Goal: Information Seeking & Learning: Learn about a topic

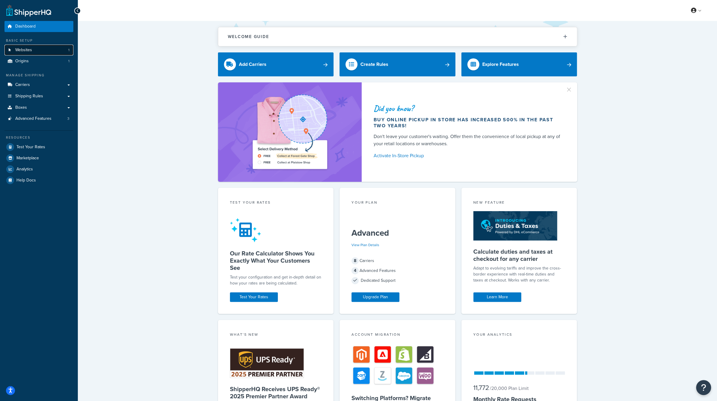
click at [28, 49] on span "Websites" at bounding box center [23, 50] width 17 height 5
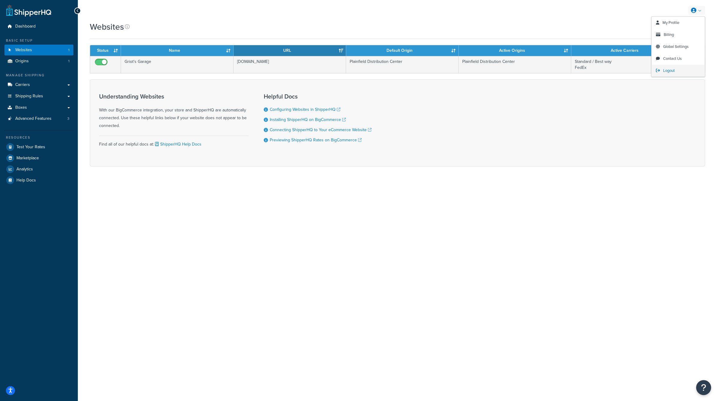
click at [671, 71] on span "Logout" at bounding box center [669, 71] width 12 height 6
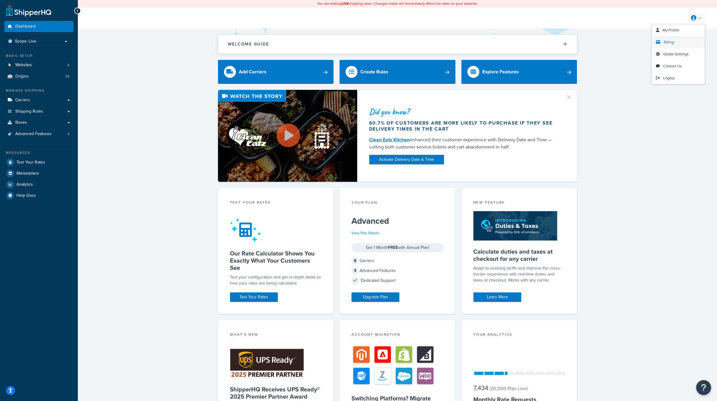
click at [671, 41] on span "Billing" at bounding box center [669, 42] width 10 height 6
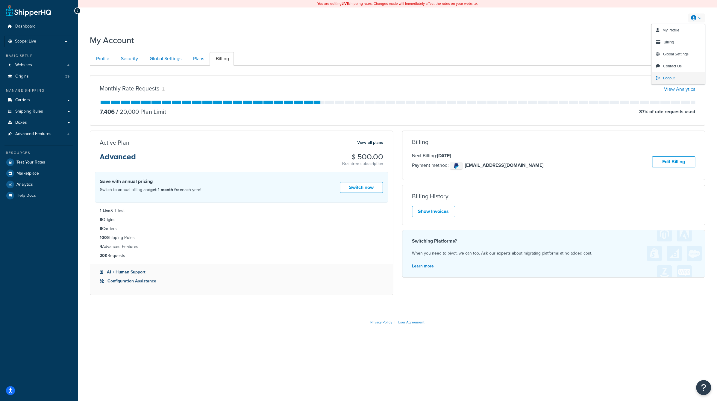
click at [671, 77] on span "Logout" at bounding box center [669, 78] width 12 height 6
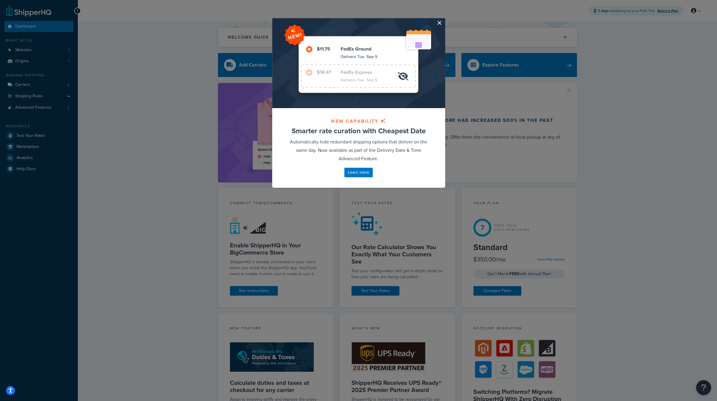
click at [444, 20] on button "button" at bounding box center [444, 18] width 1 height 1
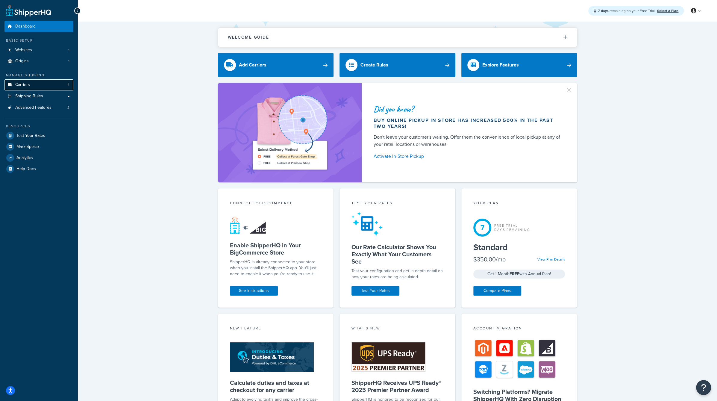
click at [51, 87] on link "Carriers 4" at bounding box center [38, 84] width 69 height 11
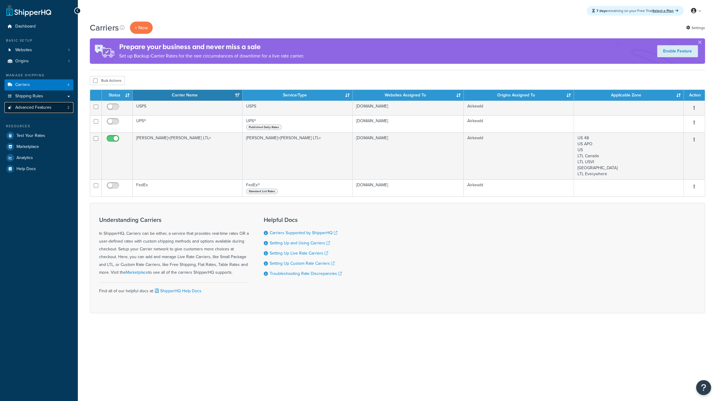
click at [52, 109] on link "Advanced Features 2" at bounding box center [38, 107] width 69 height 11
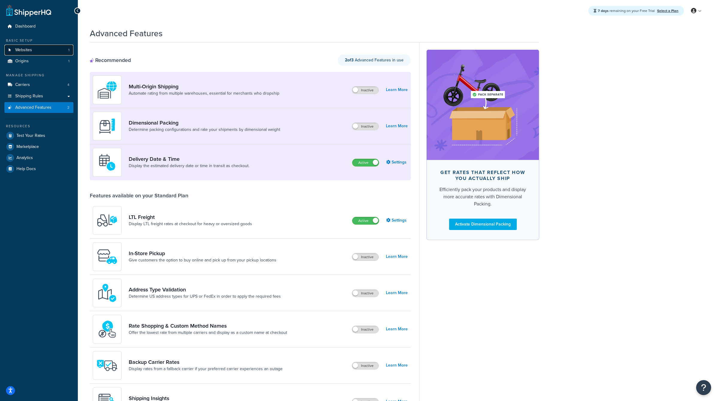
click at [35, 46] on link "Websites 1" at bounding box center [38, 50] width 69 height 11
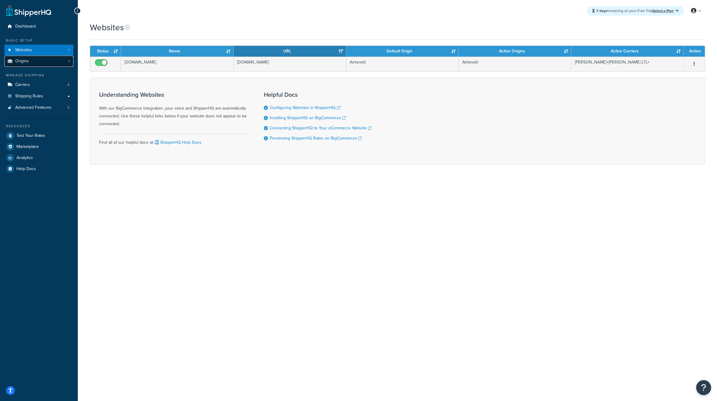
click at [37, 64] on link "Origins 1" at bounding box center [38, 61] width 69 height 11
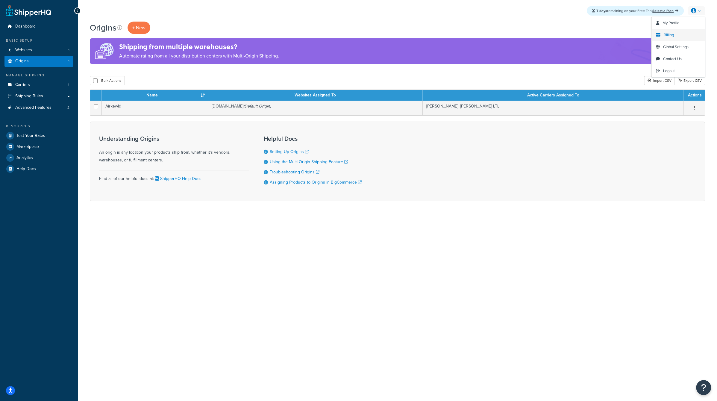
click at [669, 35] on span "Billing" at bounding box center [669, 35] width 10 height 6
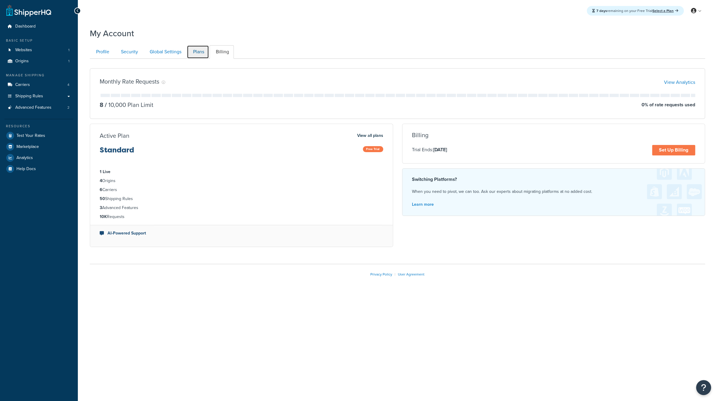
click at [197, 56] on link "Plans" at bounding box center [198, 51] width 22 height 13
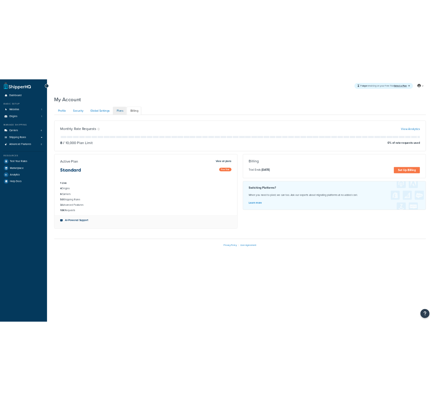
scroll to position [18, 0]
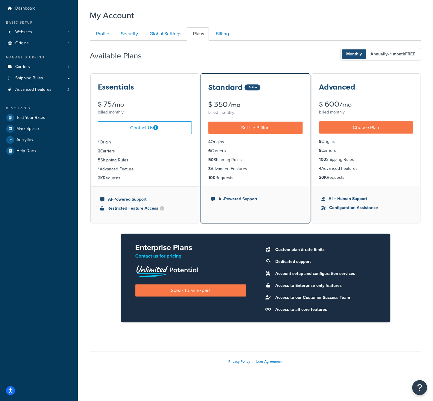
drag, startPoint x: 122, startPoint y: 178, endPoint x: 93, endPoint y: 141, distance: 46.9
click at [93, 141] on ul "1 Origin 2 Carriers 5 Shipping Rules 1 Advanced Feature 2K Requests" at bounding box center [145, 160] width 108 height 52
copy ul "1 Origin 2 Carriers 5 Shipping Rules 1 Advanced Feature 2K Requests"
click at [251, 35] on ul "Profile Security Global Settings Plans Billing" at bounding box center [256, 33] width 332 height 13
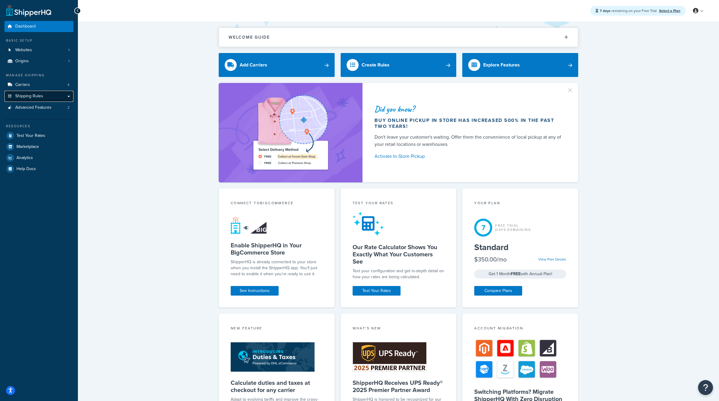
click at [55, 96] on link "Shipping Rules" at bounding box center [38, 96] width 69 height 11
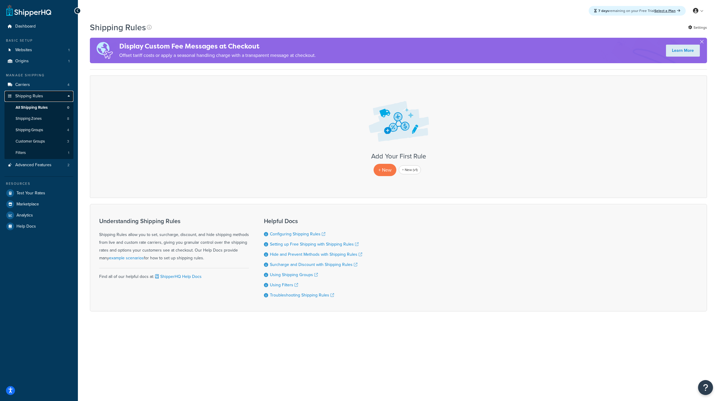
click at [70, 95] on link "Shipping Rules" at bounding box center [38, 96] width 69 height 11
click at [45, 54] on link "Websites 1" at bounding box center [38, 50] width 69 height 11
